Goal: Transaction & Acquisition: Book appointment/travel/reservation

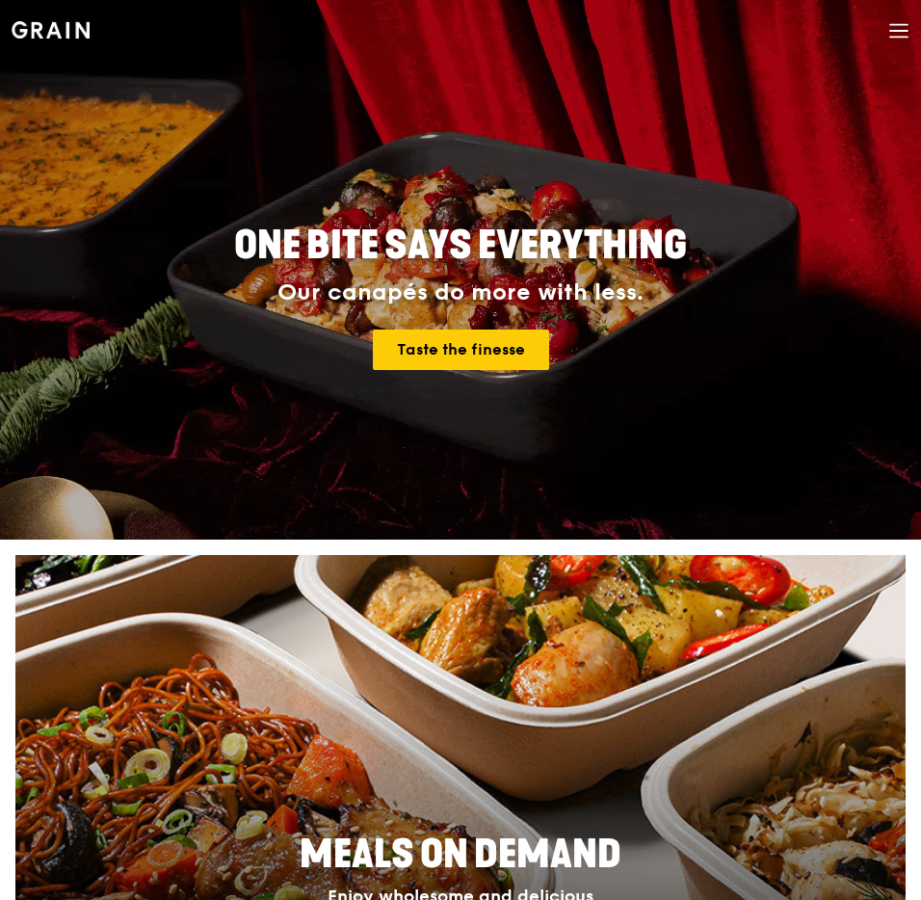
click at [906, 31] on icon at bounding box center [898, 31] width 17 height 0
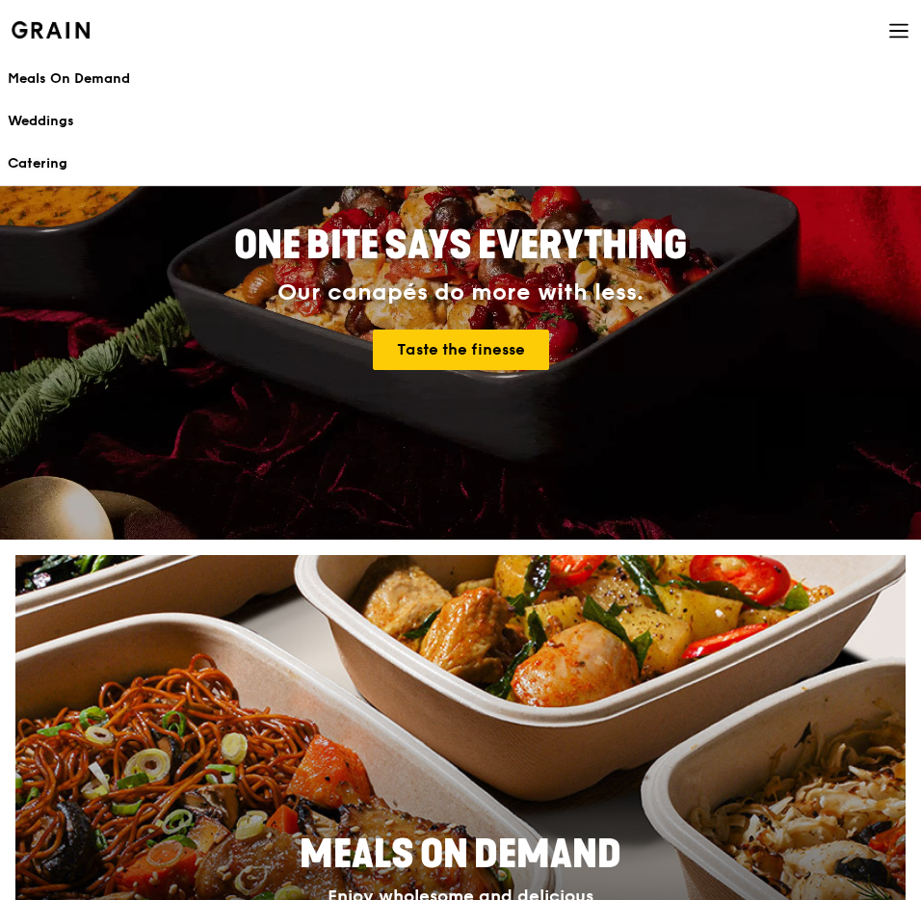
click at [32, 156] on div "Catering" at bounding box center [461, 163] width 906 height 19
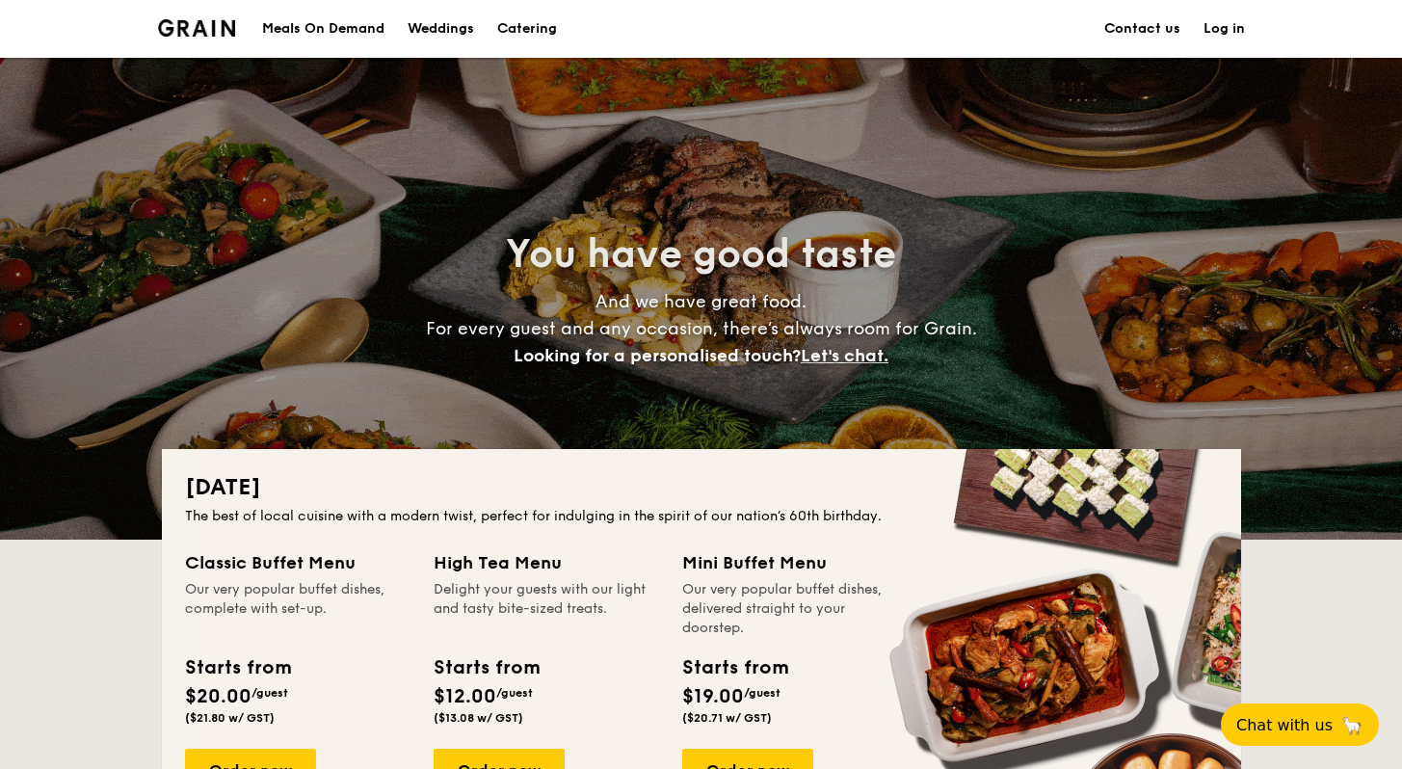
click at [446, 322] on span "And we have great food. For every guest and any occasion, there’s always room f…" at bounding box center [701, 328] width 551 height 75
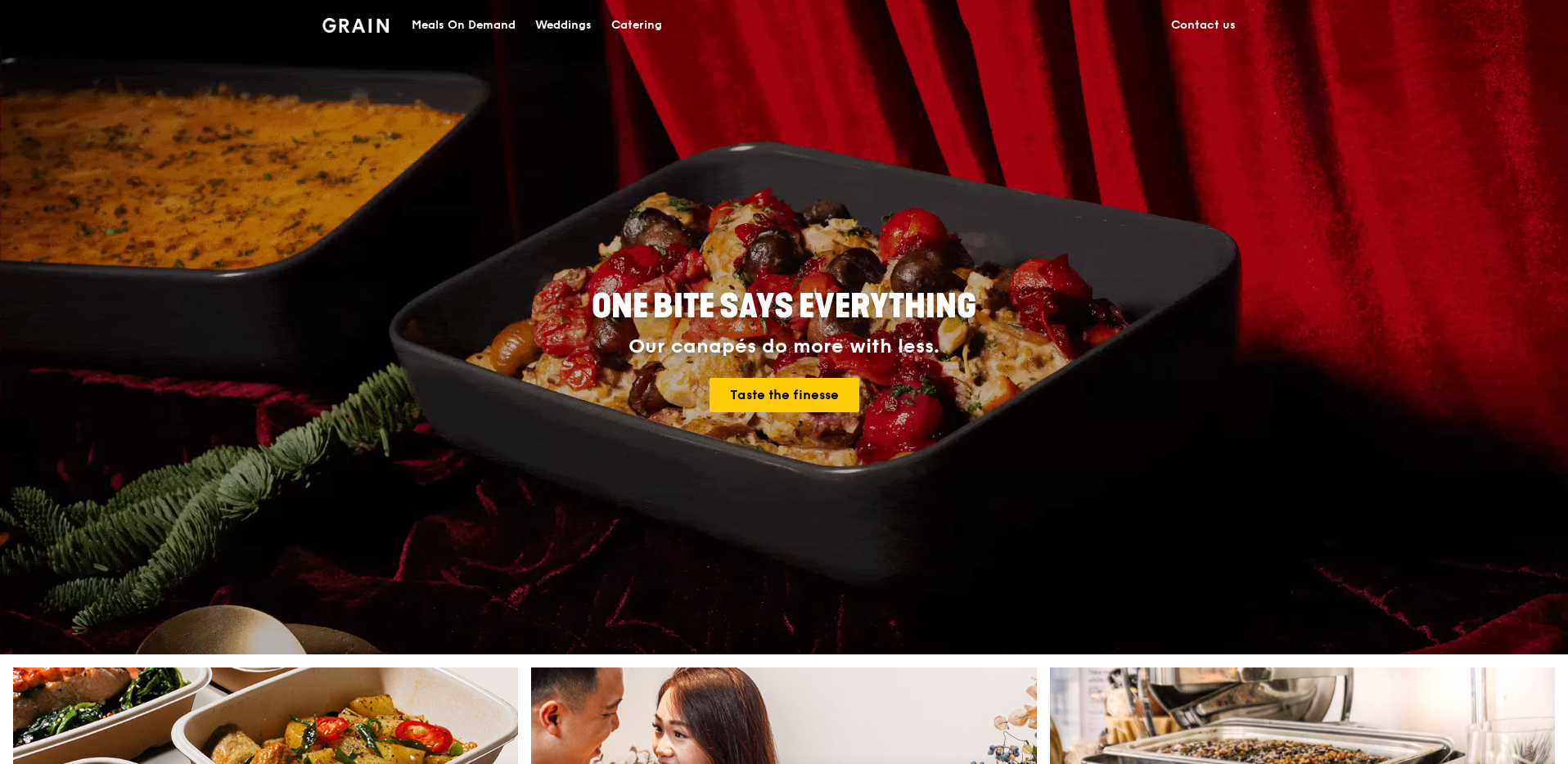
click at [390, 28] on div "Meals On Demand Weddings Catering Contact us" at bounding box center [784, 25] width 923 height 50
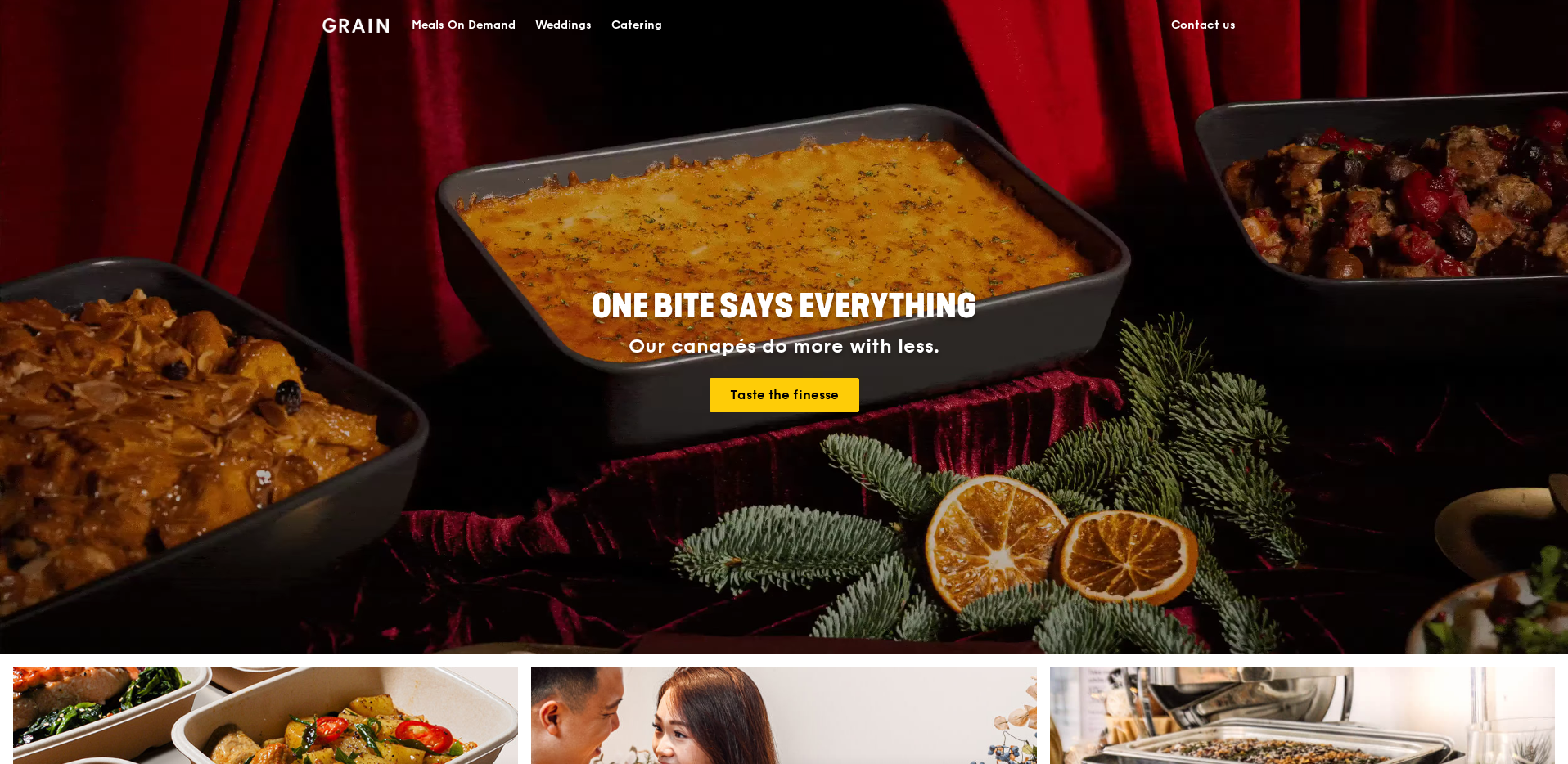
click at [384, 27] on img at bounding box center [356, 25] width 66 height 14
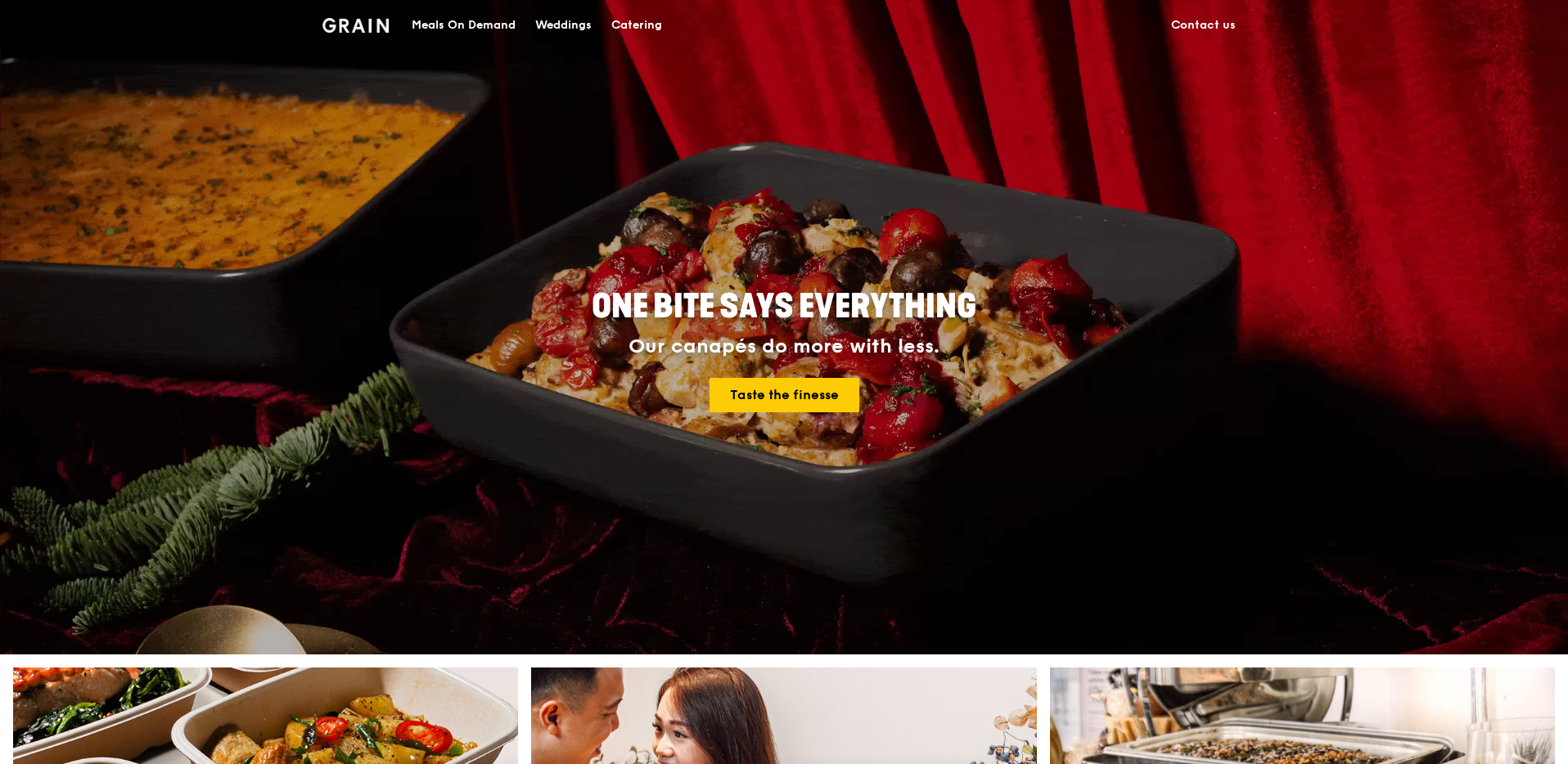
click at [607, 21] on link "Catering" at bounding box center [636, 25] width 71 height 49
